Goal: Navigation & Orientation: Find specific page/section

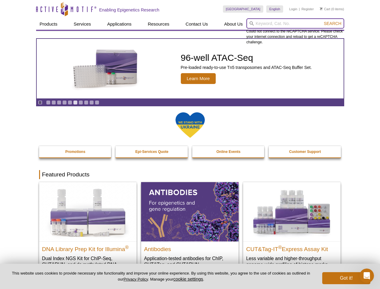
click at [295, 23] on input "search" at bounding box center [296, 23] width 98 height 10
click at [333, 23] on span "Search" at bounding box center [332, 23] width 17 height 5
click at [40, 102] on icon "Pause" at bounding box center [40, 103] width 4 height 4
click at [48, 102] on link "Go to slide 1" at bounding box center [48, 102] width 5 height 5
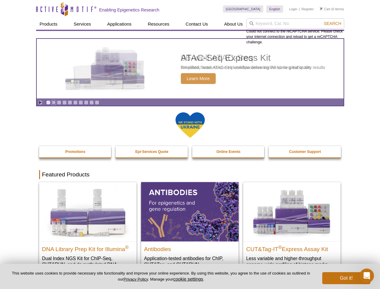
click at [54, 102] on link "Go to slide 2" at bounding box center [53, 102] width 5 height 5
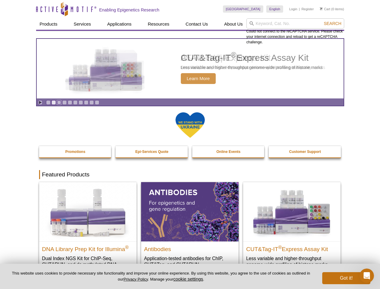
click at [59, 102] on link "Go to slide 3" at bounding box center [59, 102] width 5 height 5
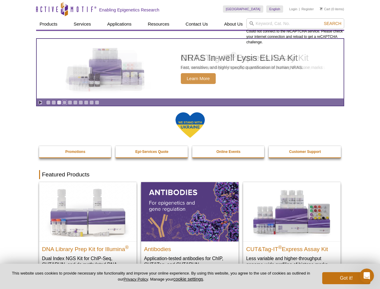
click at [64, 102] on link "Go to slide 4" at bounding box center [64, 102] width 5 height 5
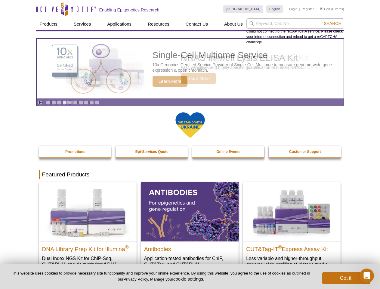
click at [70, 102] on link "Go to slide 5" at bounding box center [70, 102] width 5 height 5
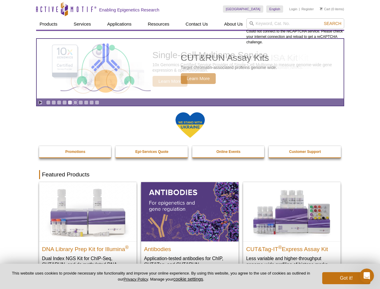
click at [75, 102] on link "Go to slide 6" at bounding box center [75, 102] width 5 height 5
click at [81, 102] on link "Go to slide 7" at bounding box center [81, 102] width 5 height 5
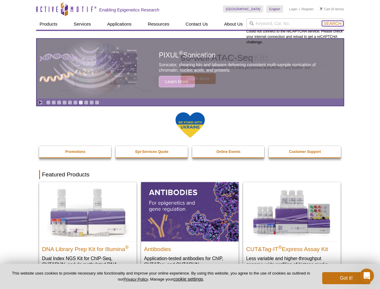
click at [333, 23] on span "Search" at bounding box center [332, 23] width 17 height 5
